Goal: Transaction & Acquisition: Purchase product/service

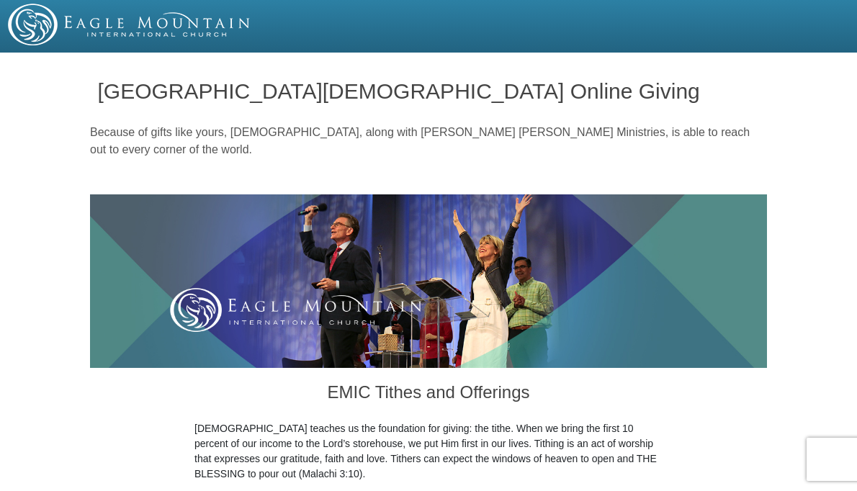
click at [539, 47] on div at bounding box center [428, 26] width 857 height 53
drag, startPoint x: 787, startPoint y: 1, endPoint x: 597, endPoint y: 42, distance: 194.5
click at [597, 42] on div at bounding box center [428, 25] width 857 height 42
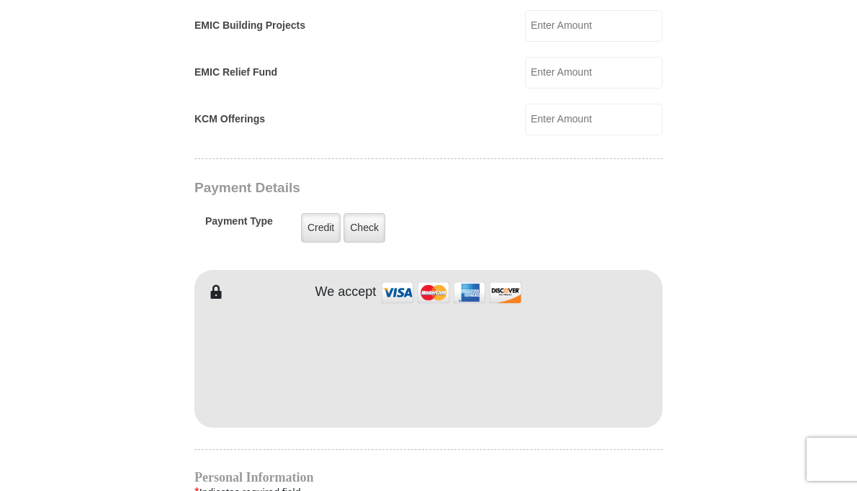
scroll to position [1008, 0]
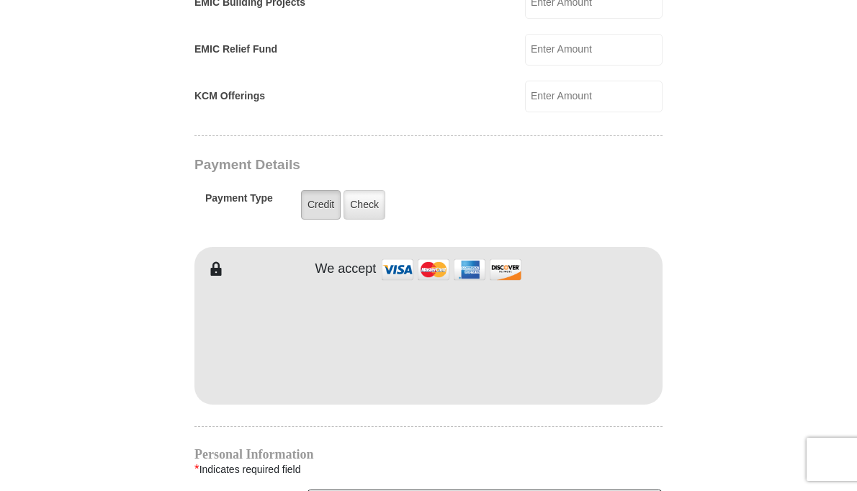
click at [322, 207] on label "Credit" at bounding box center [321, 205] width 40 height 30
click at [0, 0] on input "Credit" at bounding box center [0, 0] width 0 height 0
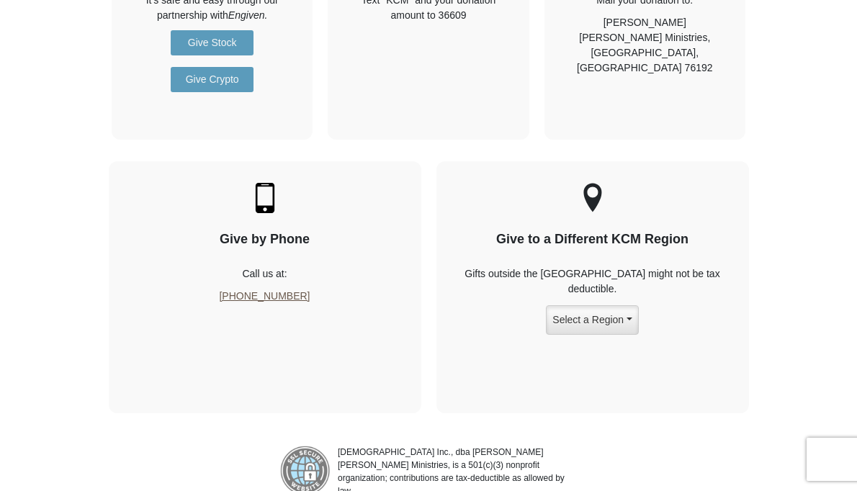
scroll to position [2207, 0]
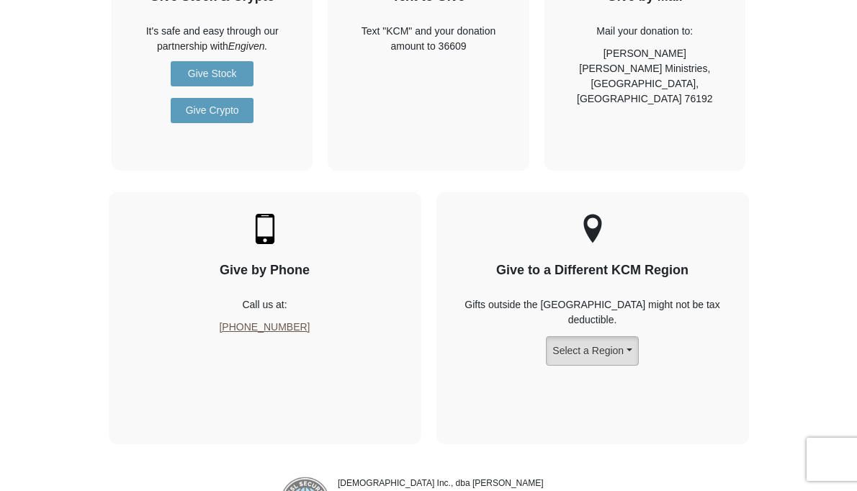
click at [632, 337] on button "Select a Region" at bounding box center [592, 351] width 92 height 30
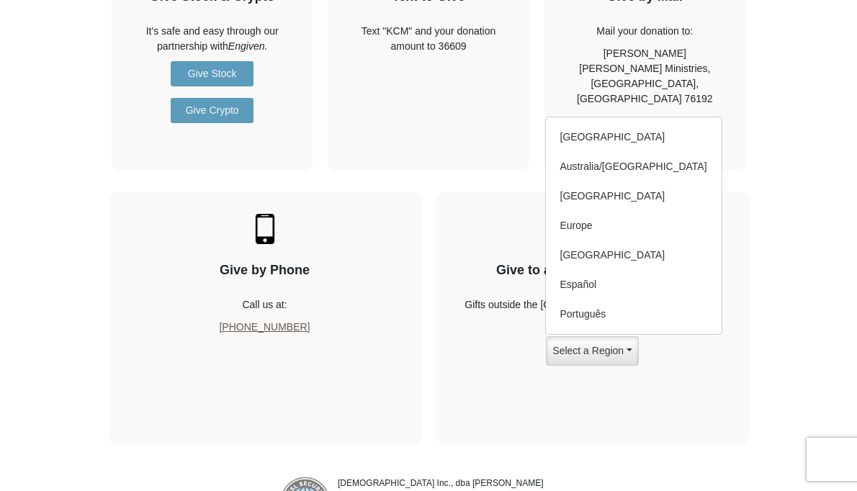
drag, startPoint x: 631, startPoint y: 337, endPoint x: 686, endPoint y: 340, distance: 54.8
click at [631, 338] on button "Select a Region" at bounding box center [592, 351] width 92 height 30
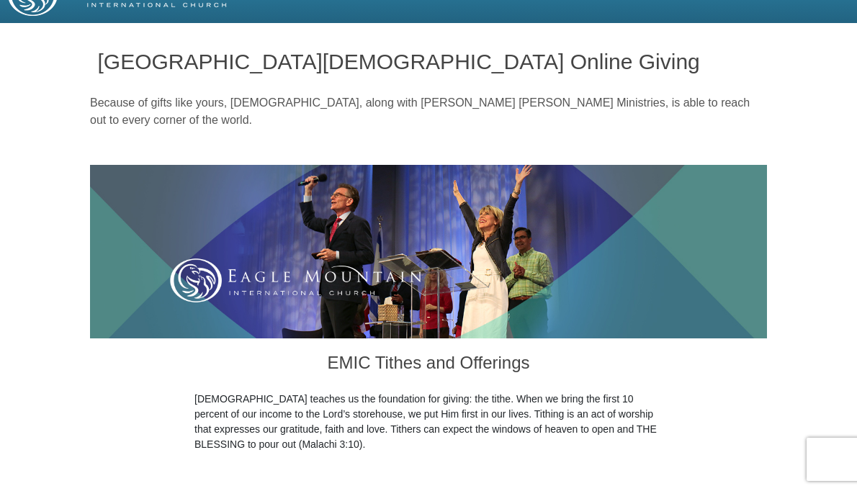
scroll to position [0, 0]
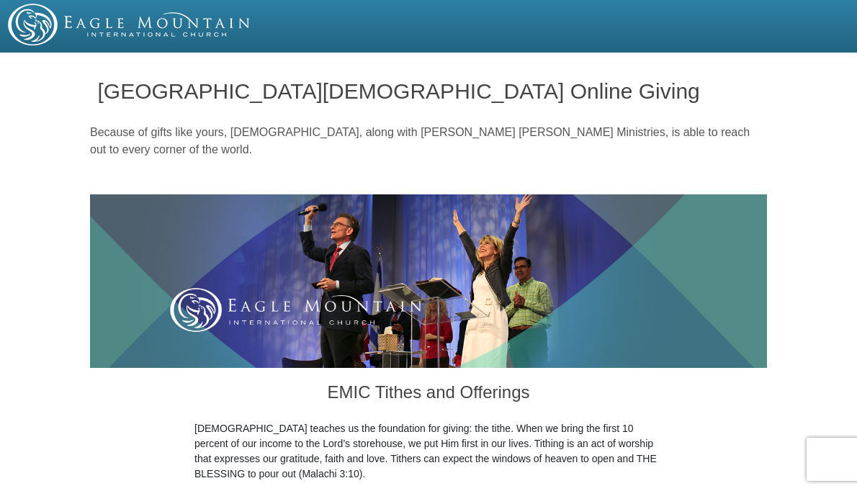
click at [84, 31] on img at bounding box center [129, 25] width 243 height 42
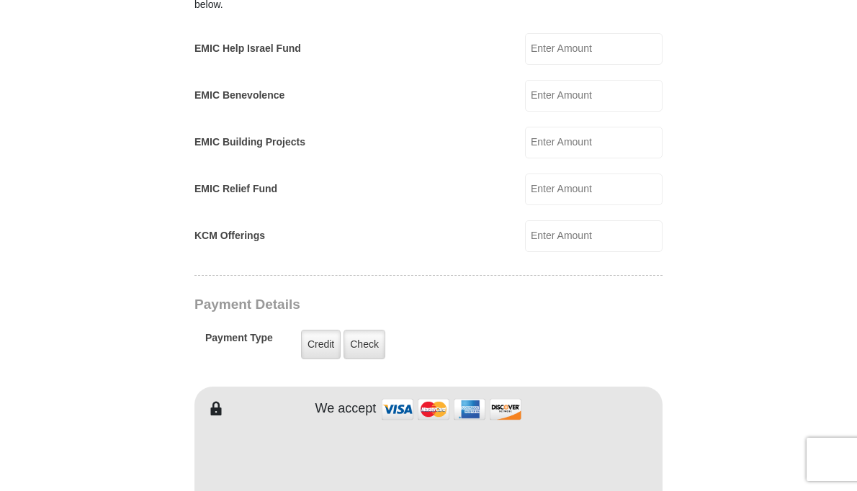
scroll to position [864, 0]
